Goal: Share content

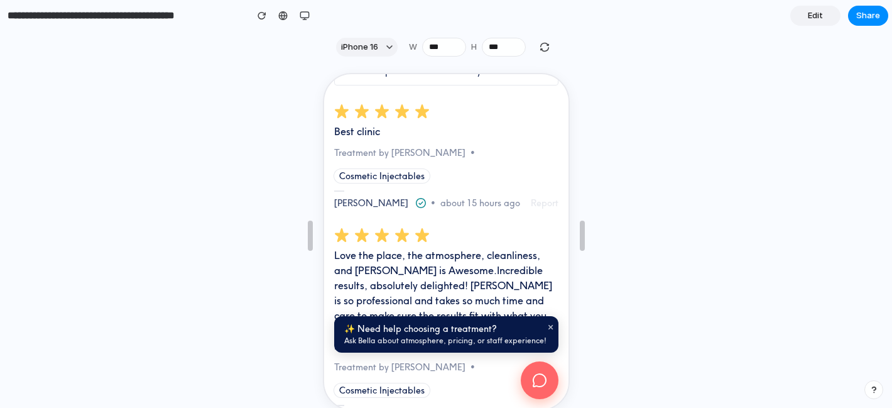
scroll to position [1529, 0]
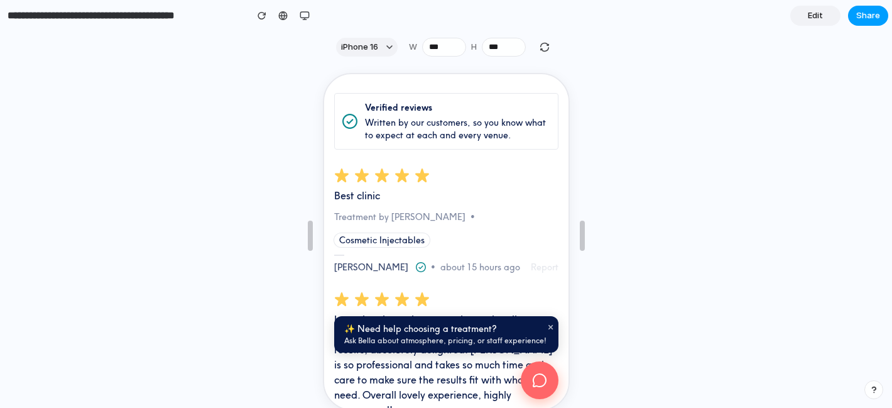
click at [869, 16] on span "Share" at bounding box center [868, 15] width 24 height 13
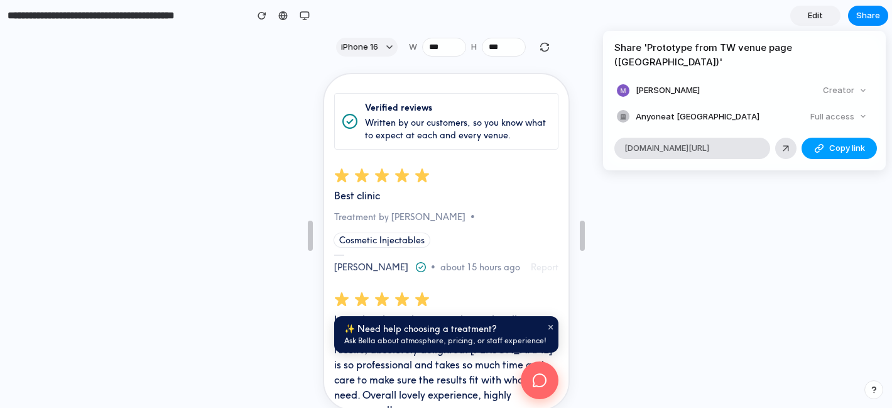
click at [829, 142] on span "Copy link" at bounding box center [847, 148] width 36 height 13
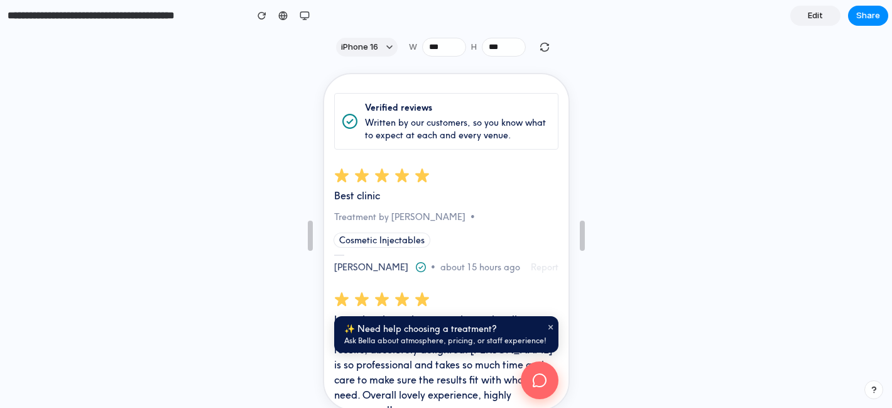
click at [542, 381] on div "Share ' Prototype from TW venue page (Eskeen Clinic) ' [PERSON_NAME] Creator An…" at bounding box center [446, 204] width 892 height 408
click at [532, 378] on icon at bounding box center [537, 378] width 16 height 16
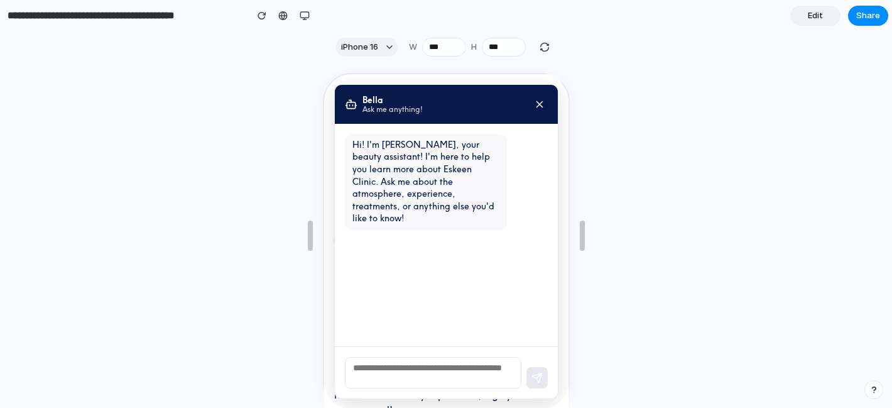
click at [404, 368] on textarea at bounding box center [431, 370] width 176 height 31
click at [859, 18] on span "Share" at bounding box center [868, 15] width 24 height 13
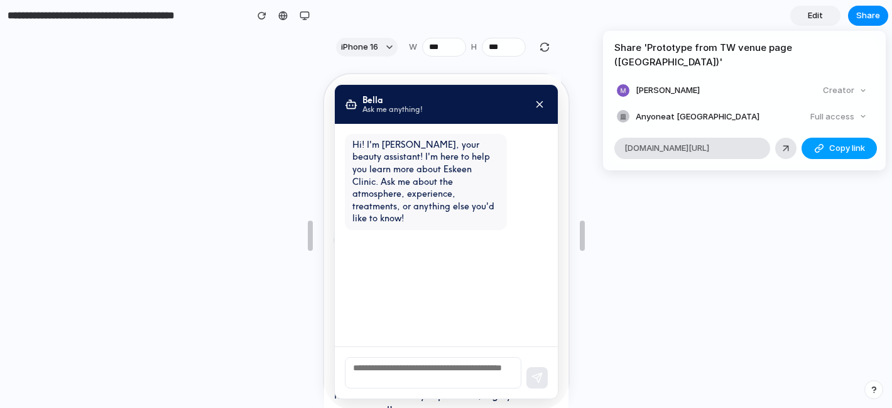
click at [848, 142] on span "Copy link" at bounding box center [847, 148] width 36 height 13
